Goal: Information Seeking & Learning: Understand process/instructions

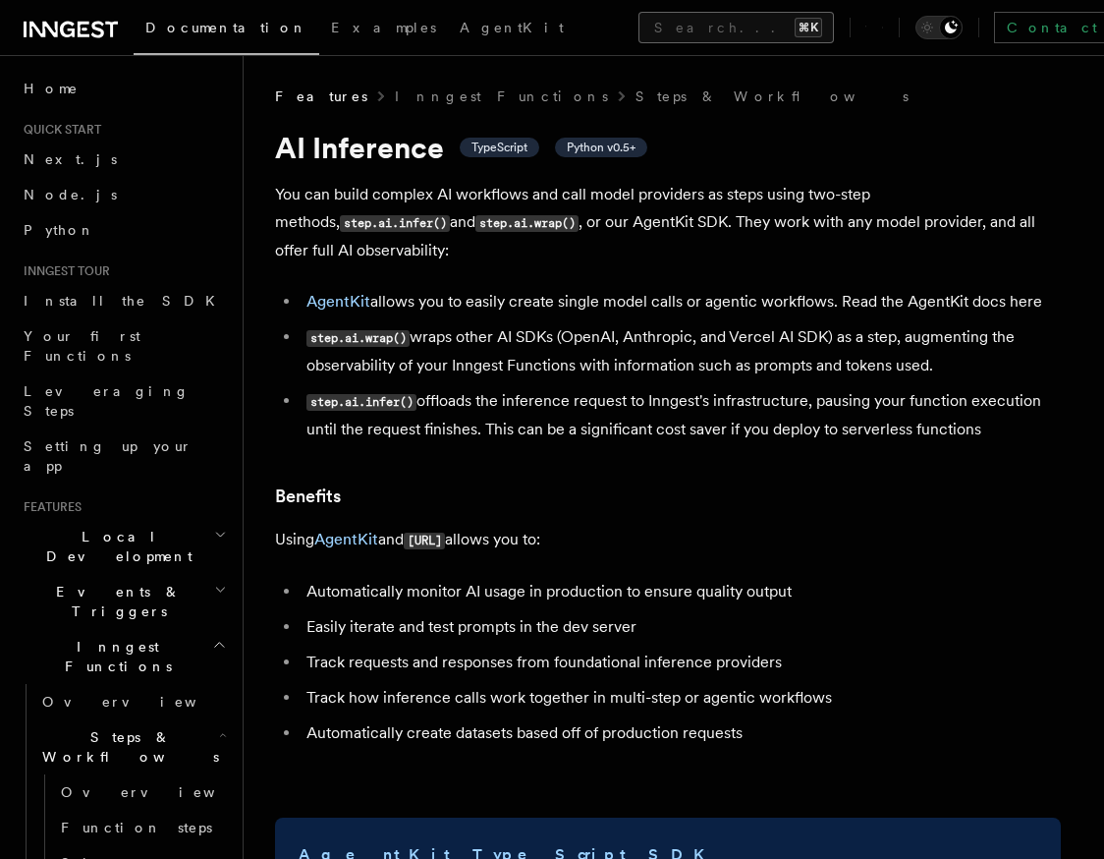
click at [639, 28] on button "Search... ⌘K" at bounding box center [736, 27] width 195 height 31
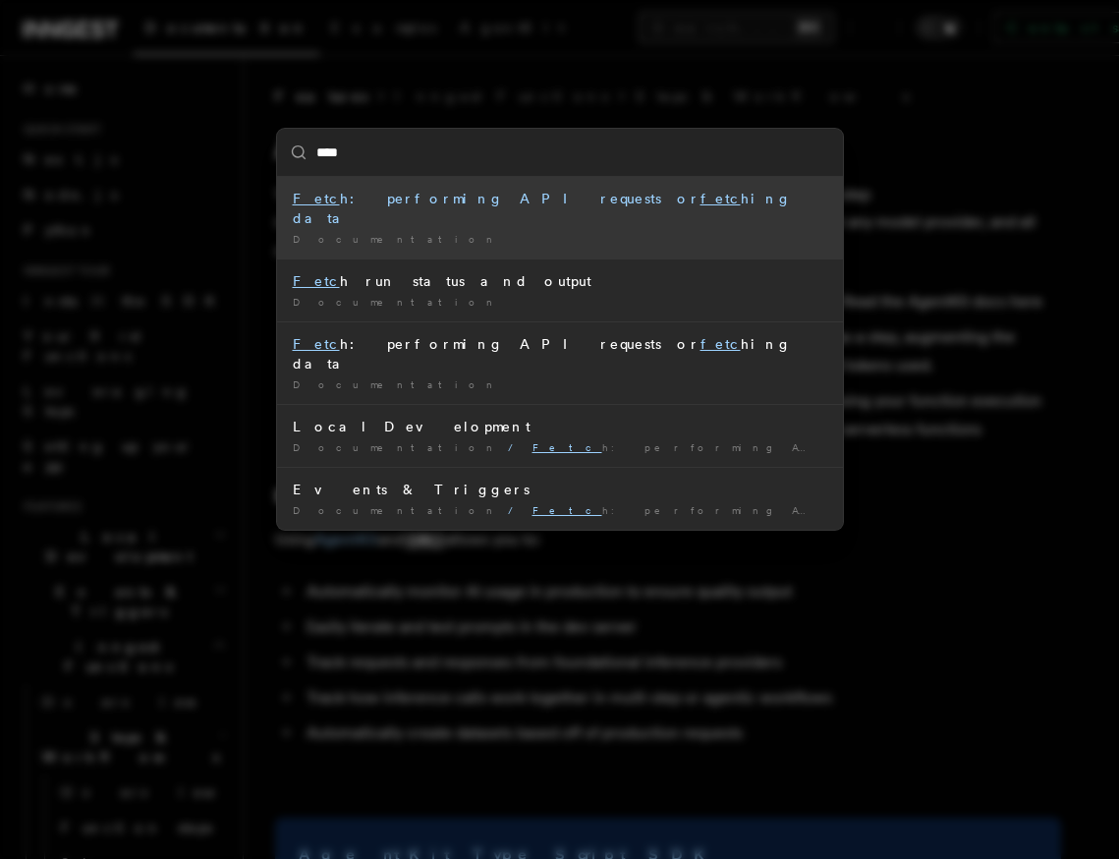
type input "*****"
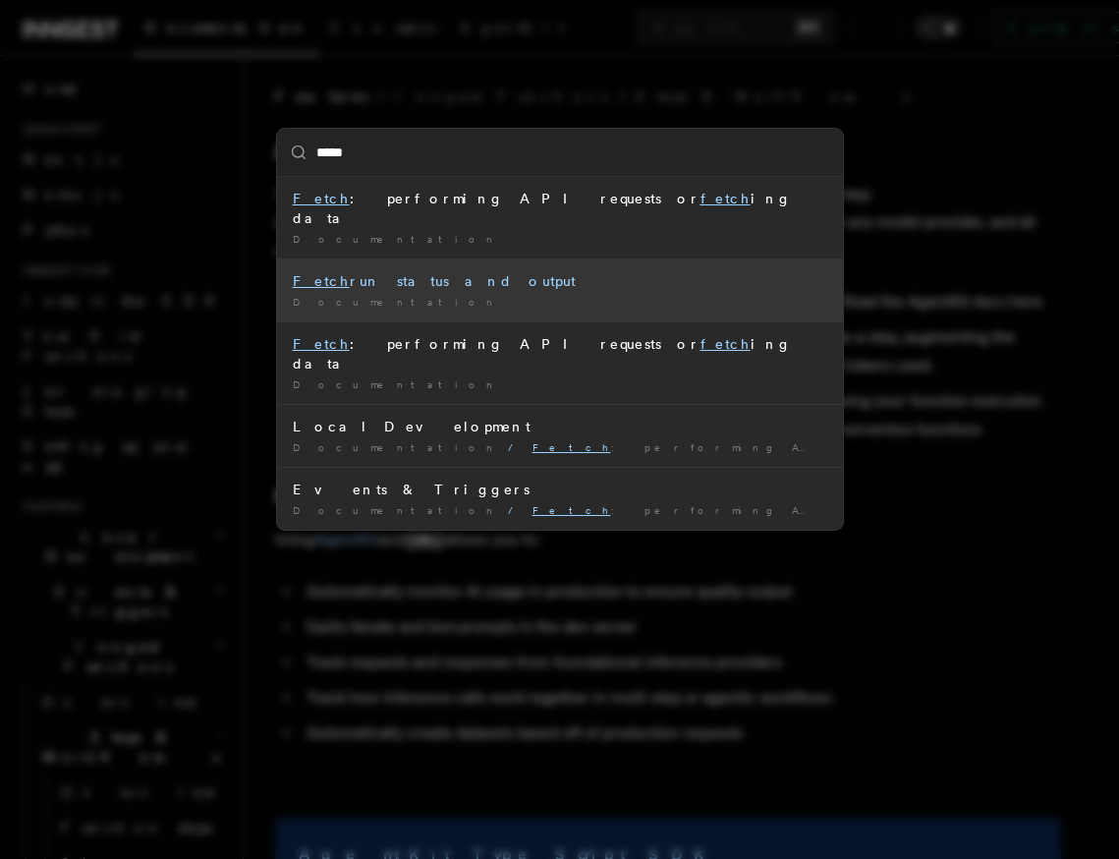
click at [427, 271] on div "Fetch run status and output" at bounding box center [560, 281] width 534 height 20
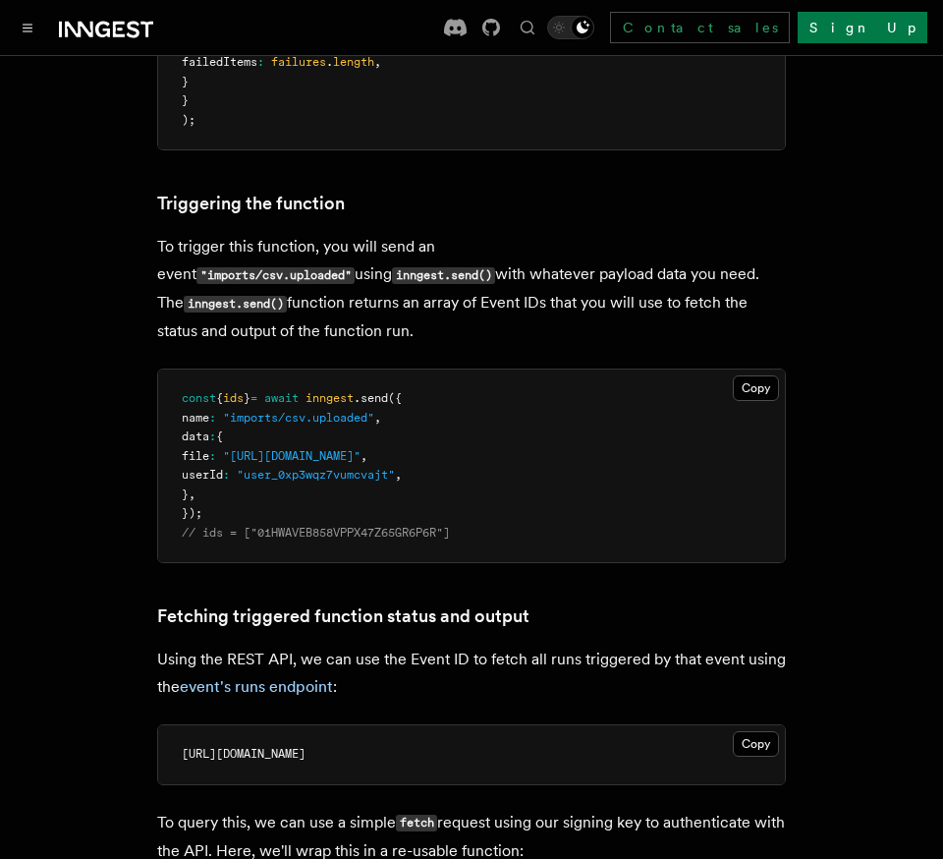
scroll to position [789, 0]
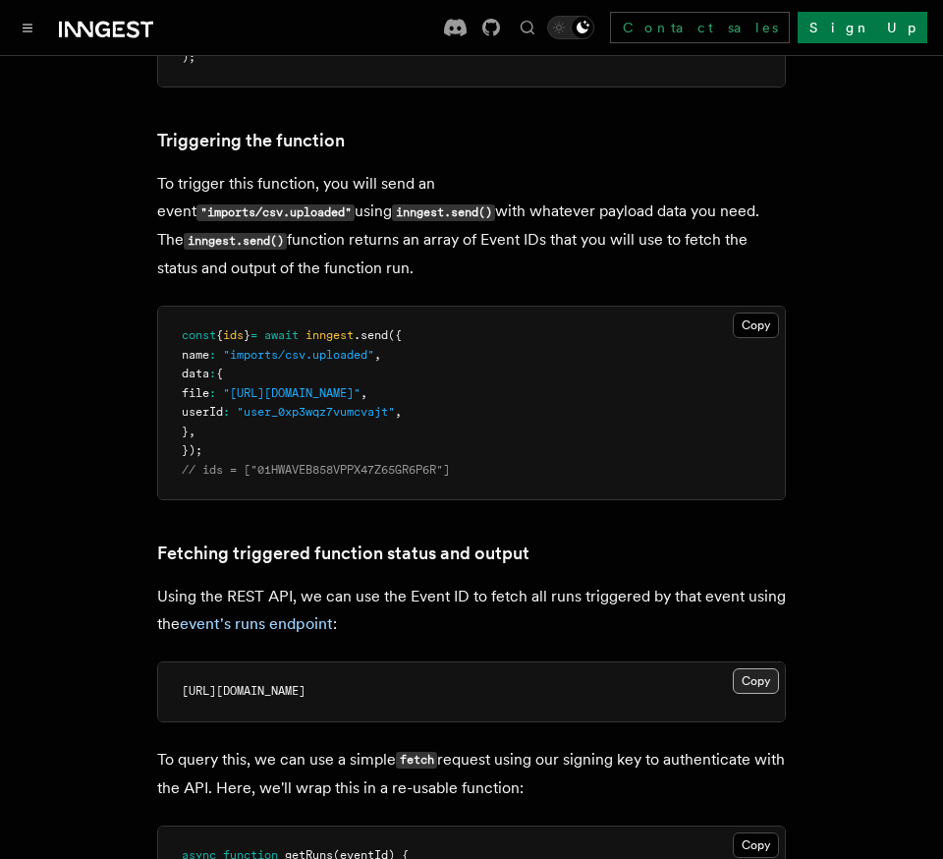
click at [759, 689] on button "Copy Copied" at bounding box center [756, 681] width 46 height 26
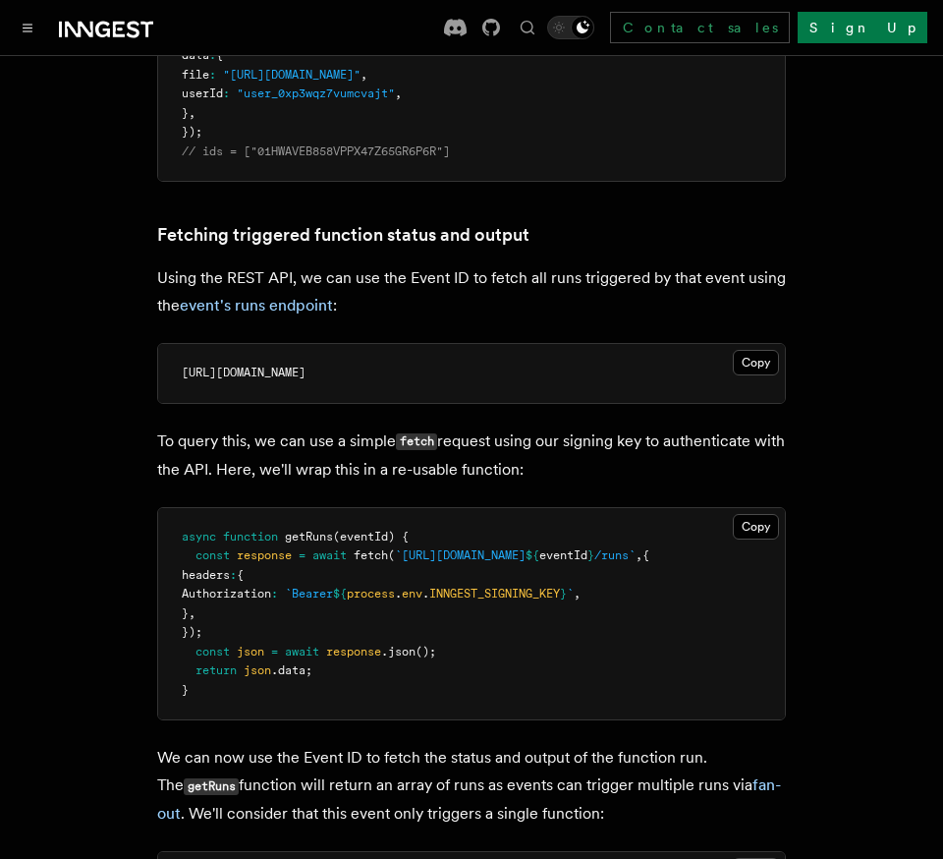
scroll to position [1109, 0]
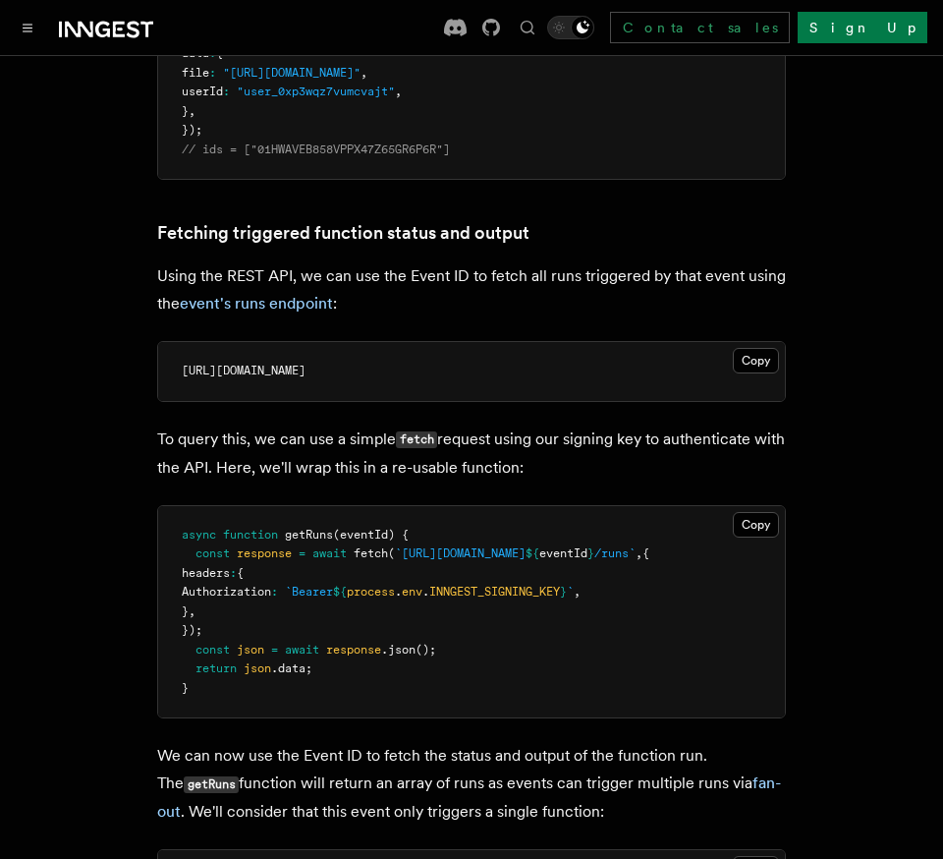
drag, startPoint x: 220, startPoint y: 597, endPoint x: 389, endPoint y: 584, distance: 169.4
click at [389, 584] on pre "async function getRuns (eventId) { const response = await fetch ( `[URL][DOMAIN…" at bounding box center [471, 612] width 627 height 212
drag, startPoint x: 211, startPoint y: 577, endPoint x: 236, endPoint y: 598, distance: 32.7
click at [236, 598] on code "async function getRuns (eventId) { const response = await fetch ( `[URL][DOMAIN…" at bounding box center [416, 611] width 468 height 167
click at [299, 616] on pre "async function getRuns (eventId) { const response = await fetch ( `[URL][DOMAIN…" at bounding box center [471, 612] width 627 height 212
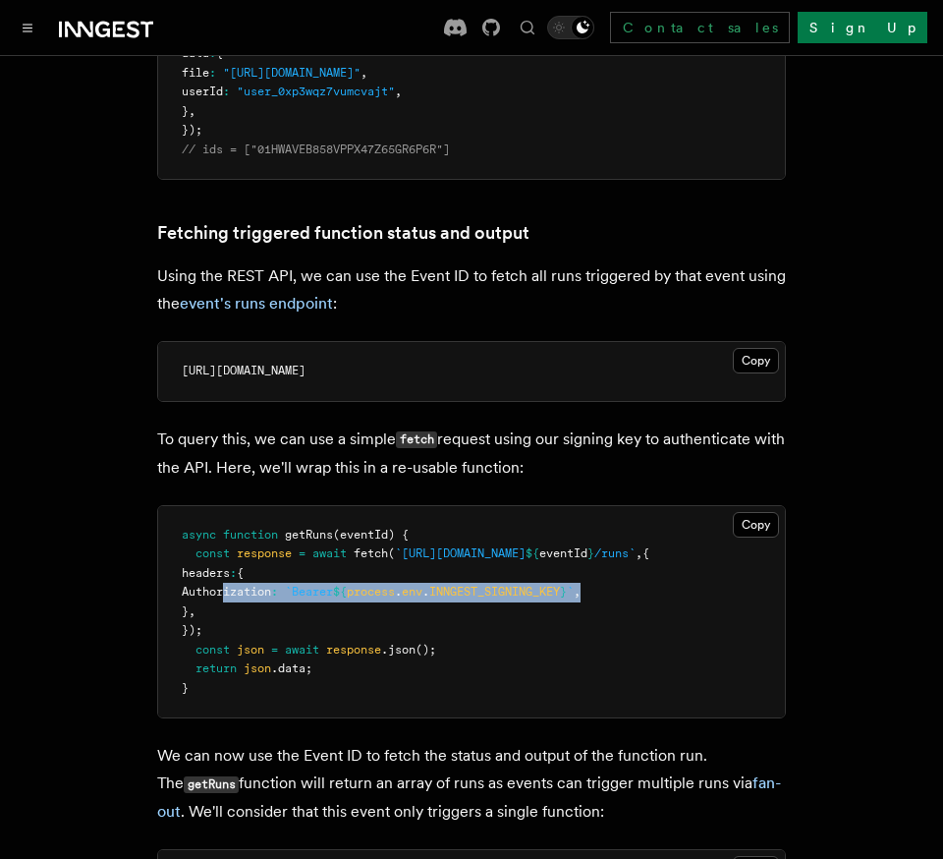
drag, startPoint x: 223, startPoint y: 600, endPoint x: 667, endPoint y: 600, distance: 444.0
click at [667, 600] on pre "async function getRuns (eventId) { const response = await fetch ( `[URL][DOMAIN…" at bounding box center [471, 612] width 627 height 212
copy span "Authorization : `Bearer ${ process . env . INNGEST_SIGNING_KEY } ` ,"
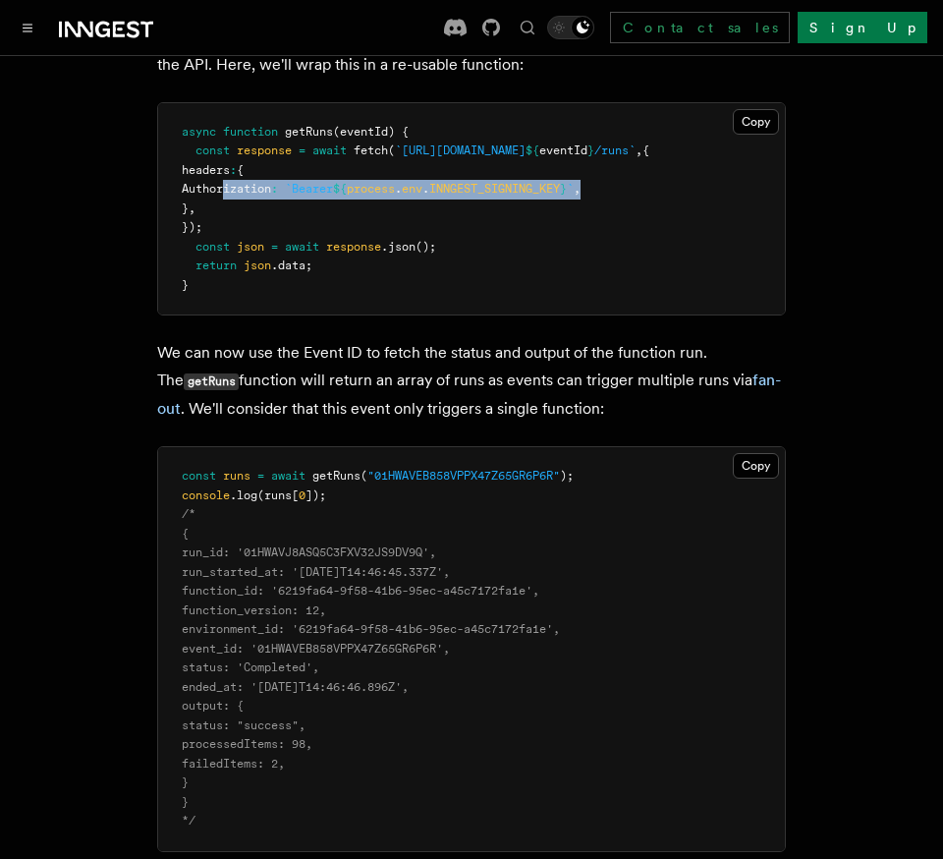
scroll to position [1516, 0]
